Goal: Information Seeking & Learning: Learn about a topic

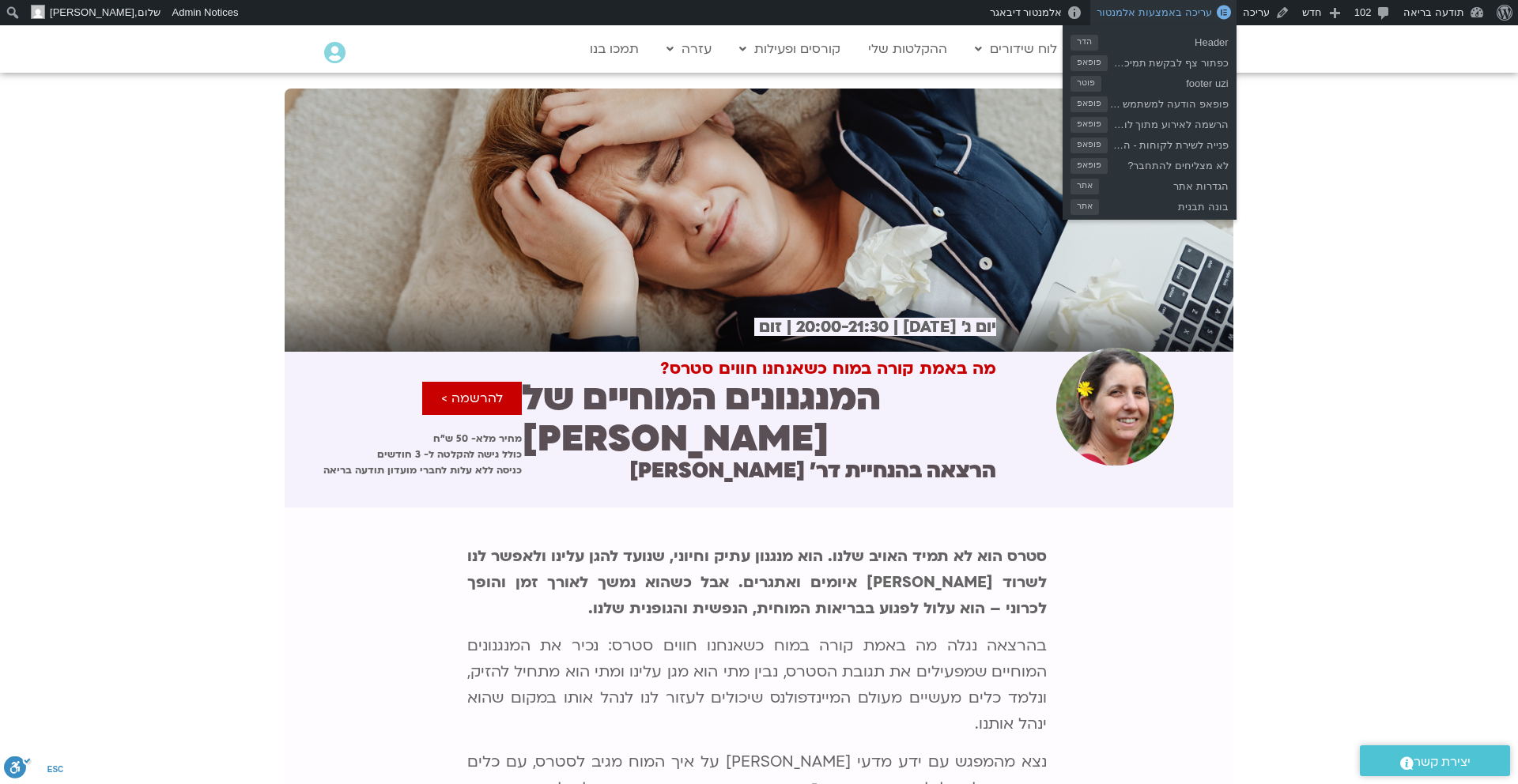
click at [1199, 11] on span "עריכה באמצעות אלמנטור" at bounding box center [1154, 12] width 114 height 12
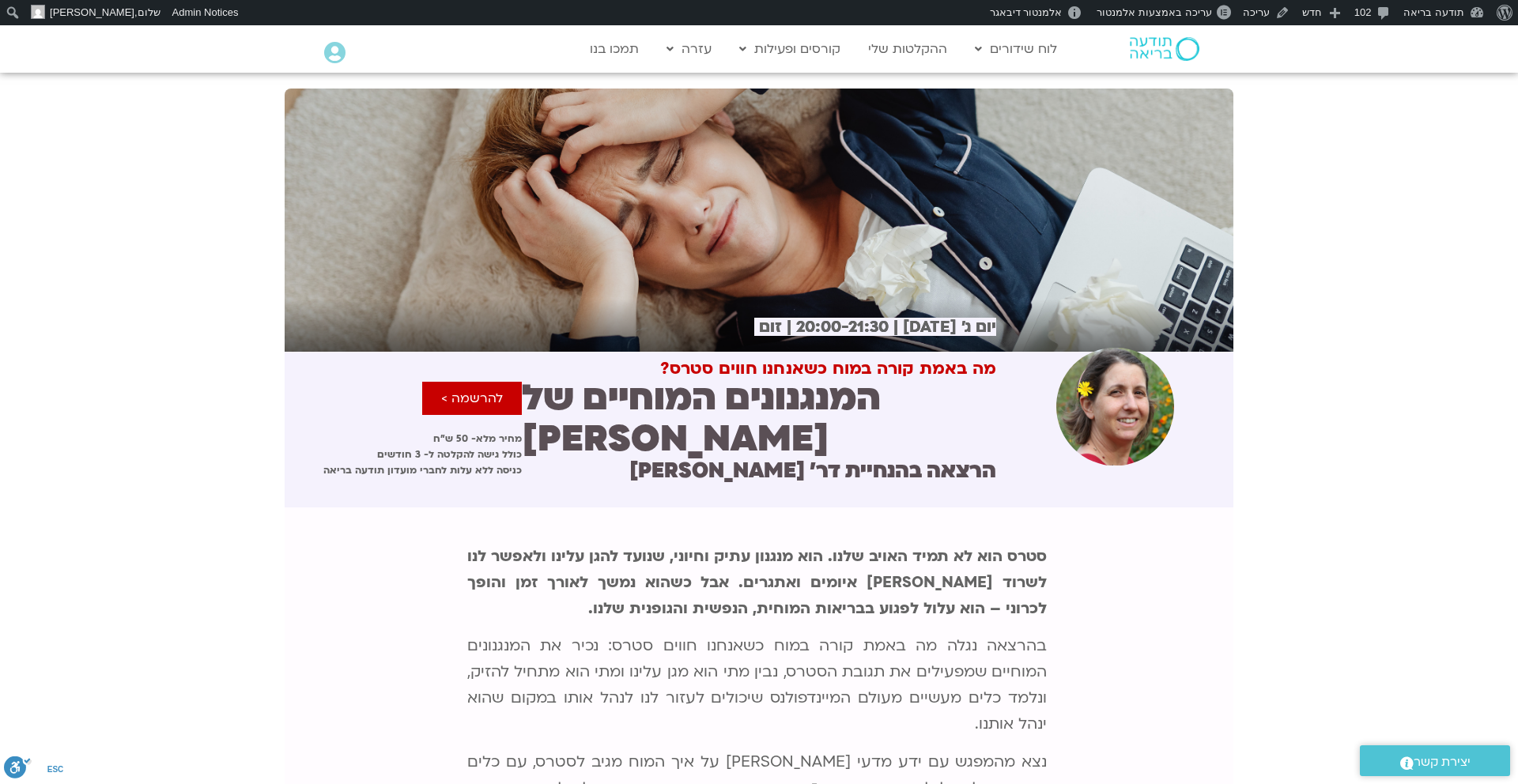
click at [887, 566] on b "סטרס הוא לא תמיד האויב שלנו. הוא מנגנון עתיק וחיוני, שנועד להגן עלינו ולאפשר לנ…" at bounding box center [757, 583] width 580 height 73
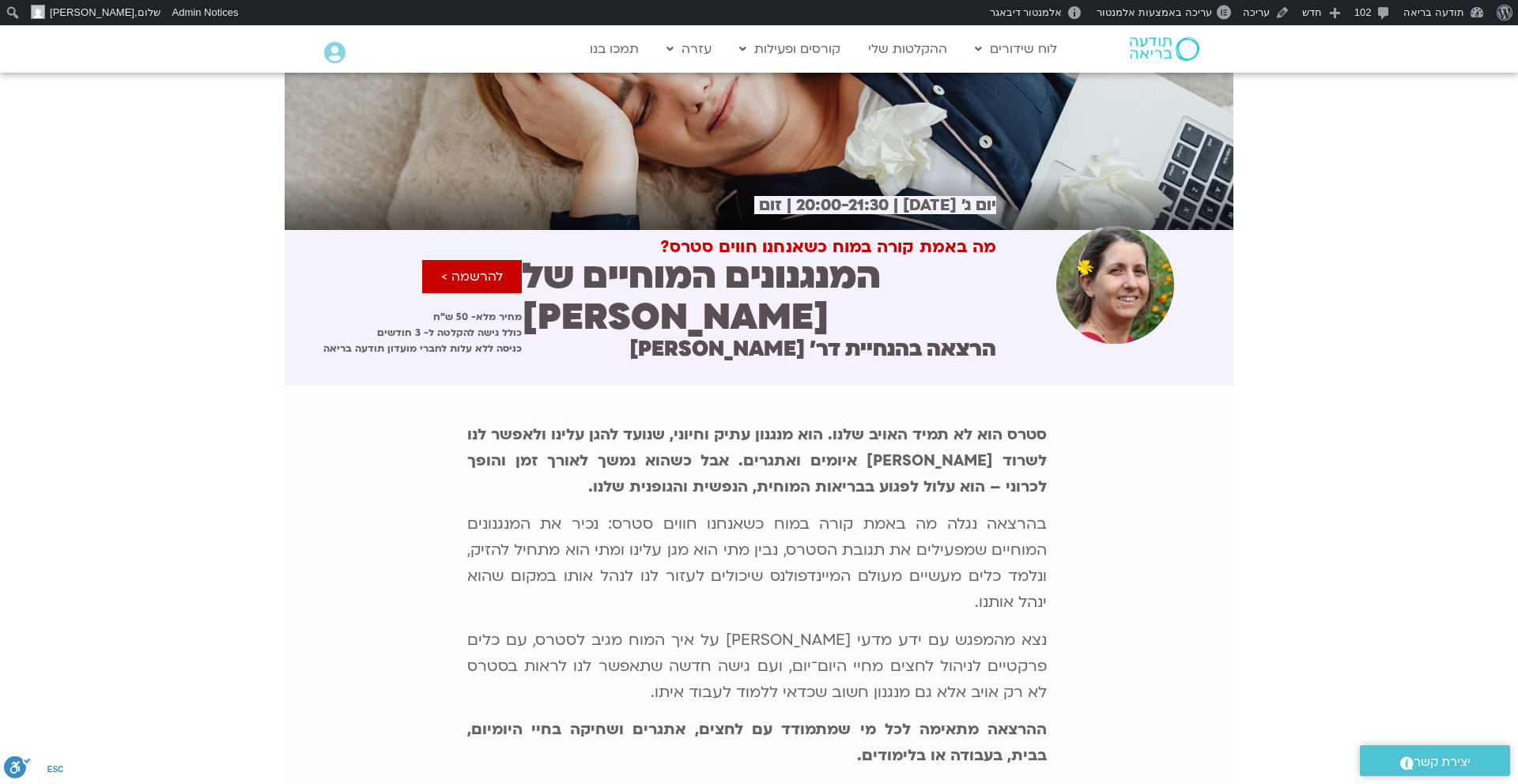
scroll to position [253, 0]
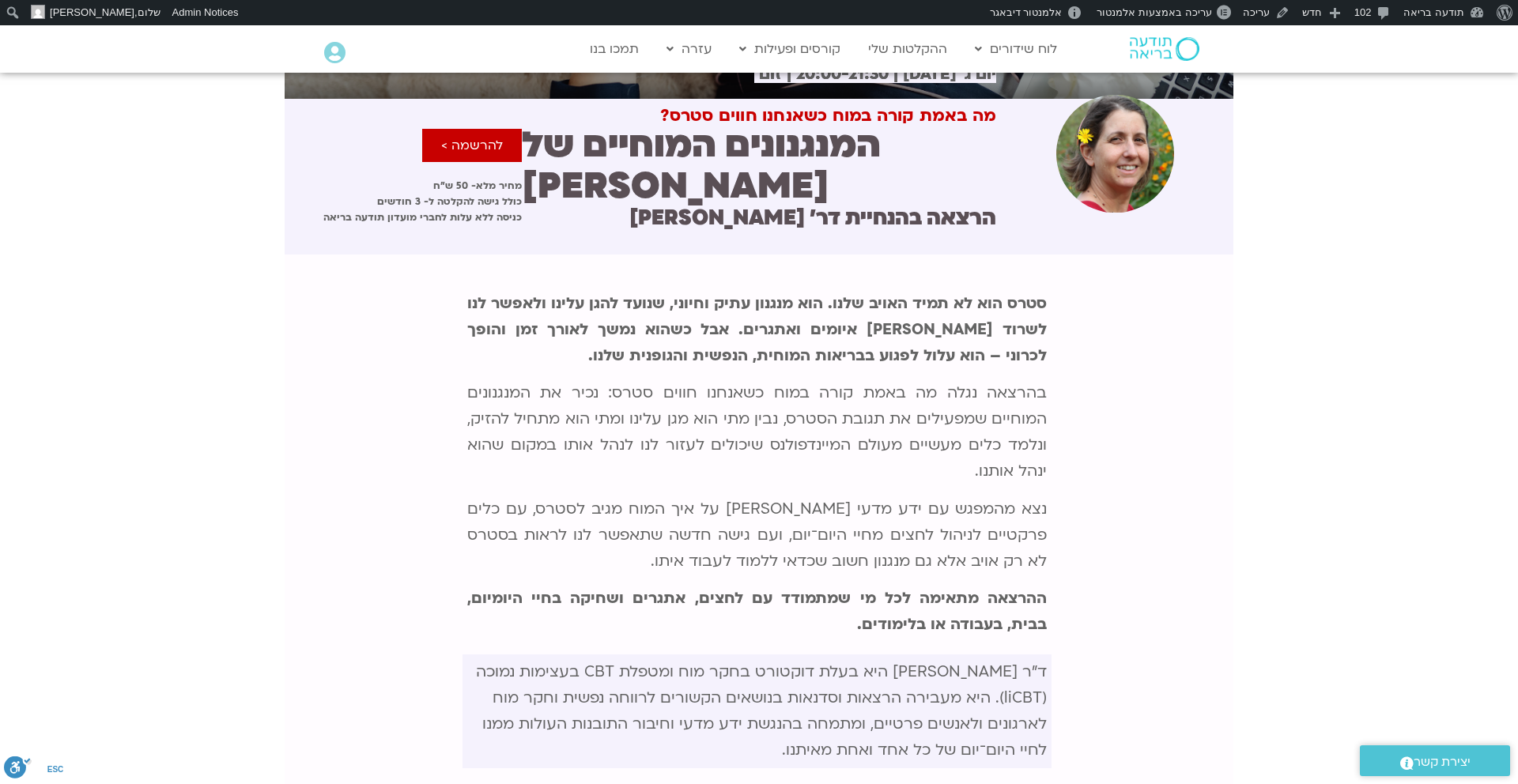
drag, startPoint x: 1051, startPoint y: 257, endPoint x: 693, endPoint y: 705, distance: 573.5
click at [693, 705] on div "סטרס הוא לא תמיד האויב שלנו. הוא מנגנון עתיק וחיוני, שנועד להגן עלינו ולאפשר לנ…" at bounding box center [757, 527] width 590 height 498
copy div "סטרס הוא לא תמיד האויב שלנו. הוא מנגנון עתיק וחיוני, שנועד להגן עלינו ולאפשר לנ…"
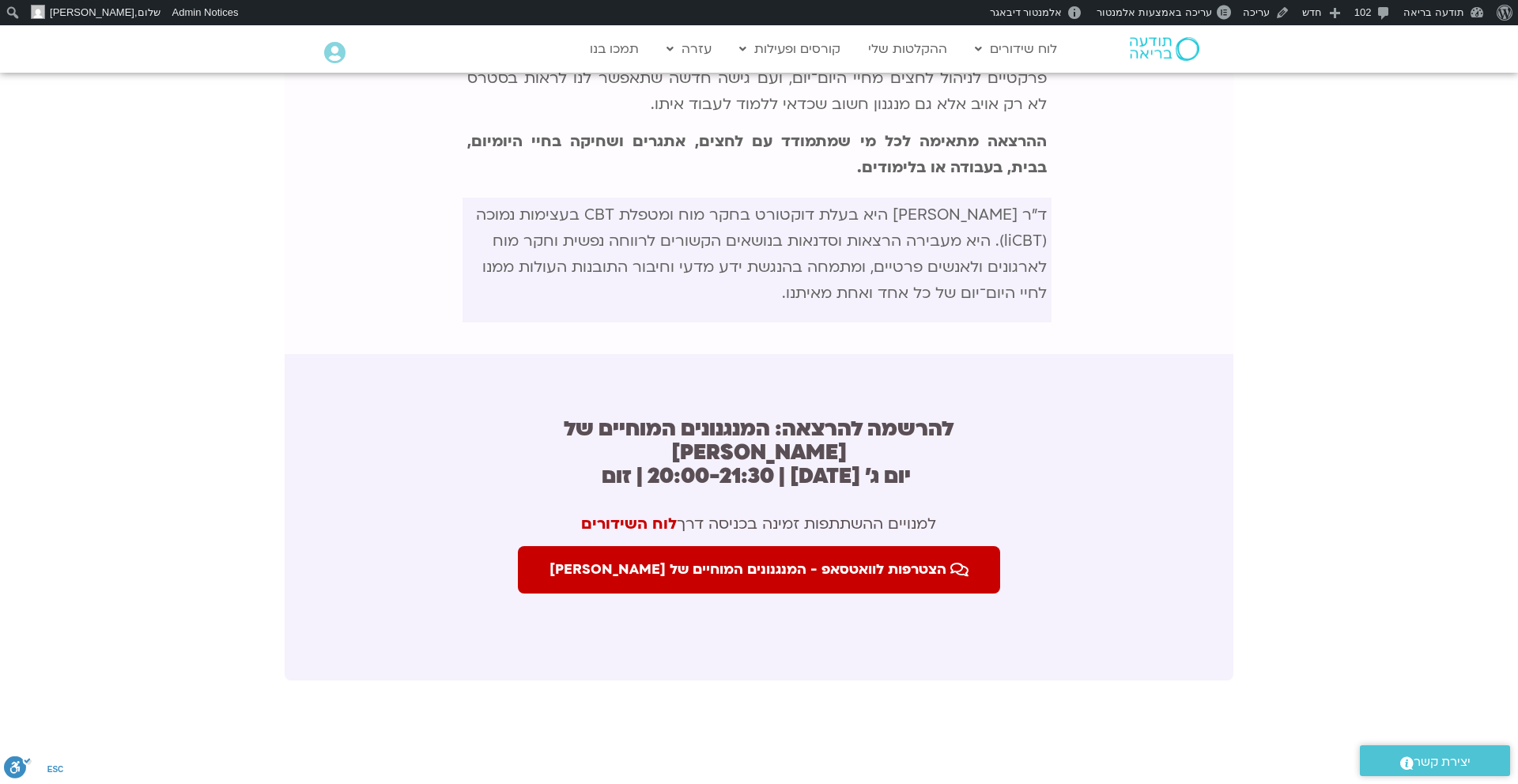
scroll to position [685, 0]
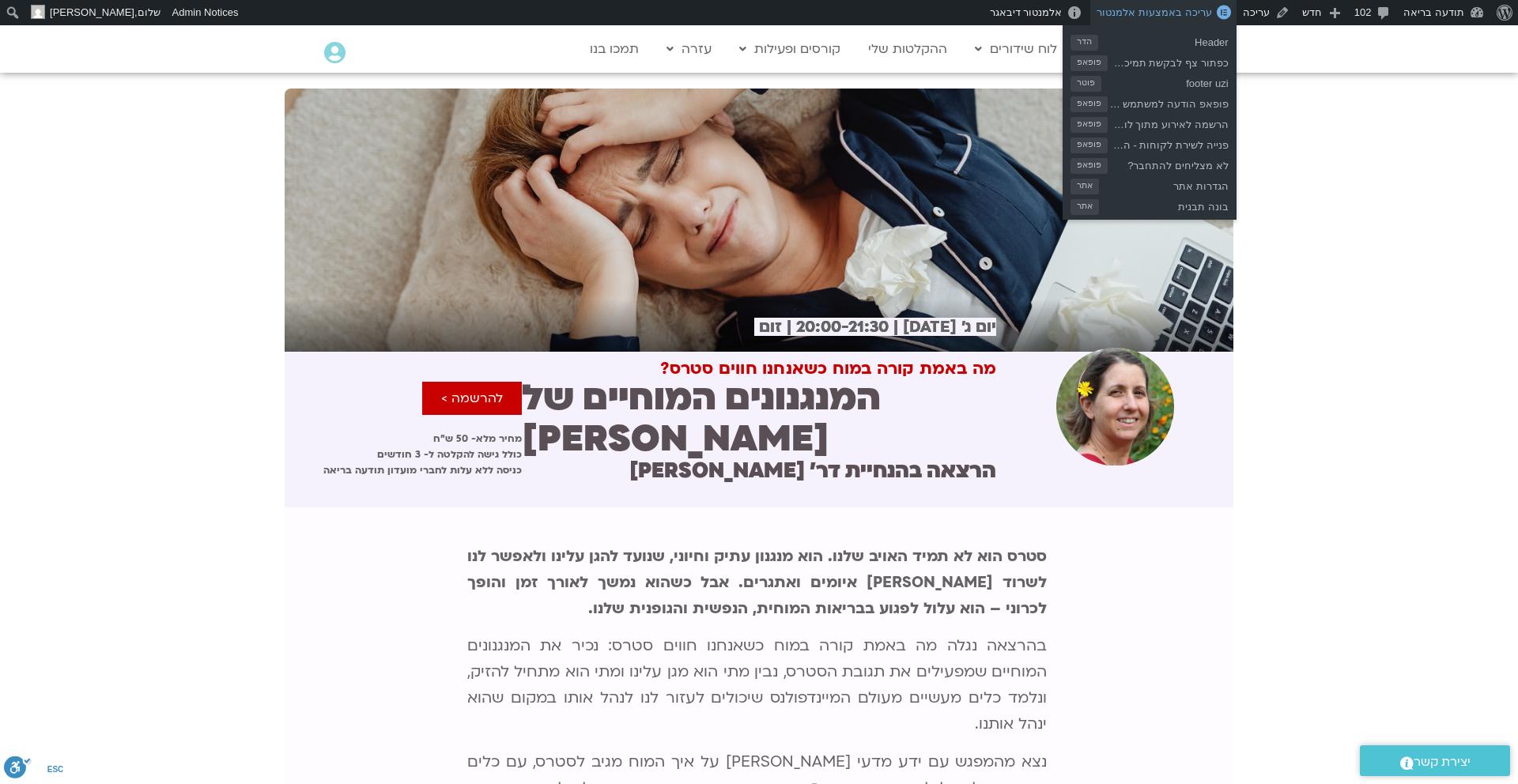
click at [1184, 13] on span "עריכה באמצעות אלמנטור" at bounding box center [1154, 12] width 114 height 12
click at [1186, 10] on span "עריכה באמצעות אלמנטור" at bounding box center [1154, 12] width 114 height 12
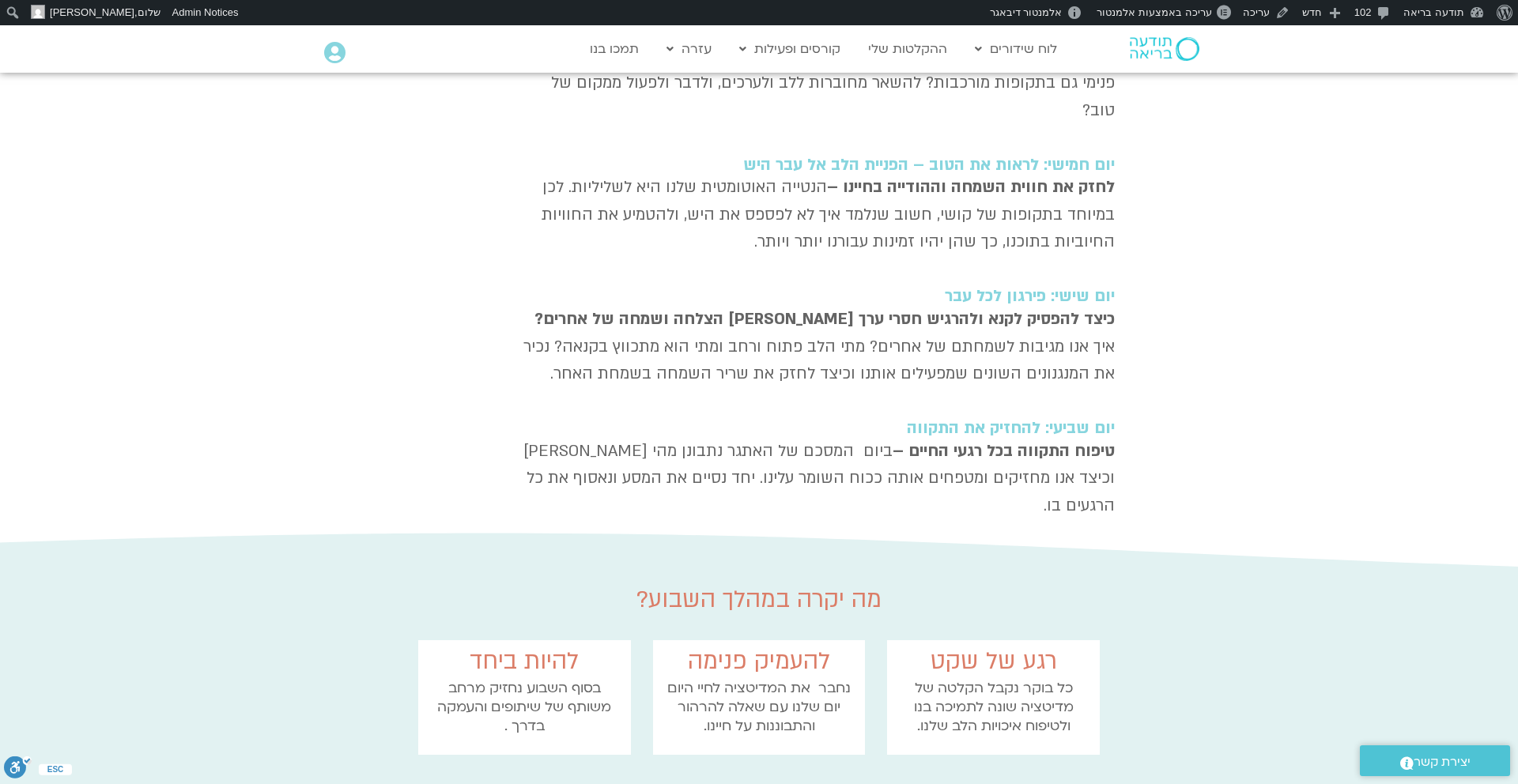
scroll to position [1155, 0]
